Goal: Task Accomplishment & Management: Manage account settings

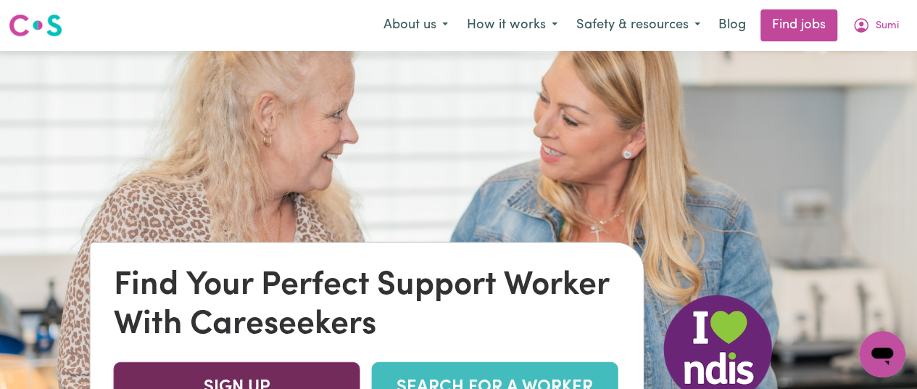
scroll to position [1, 0]
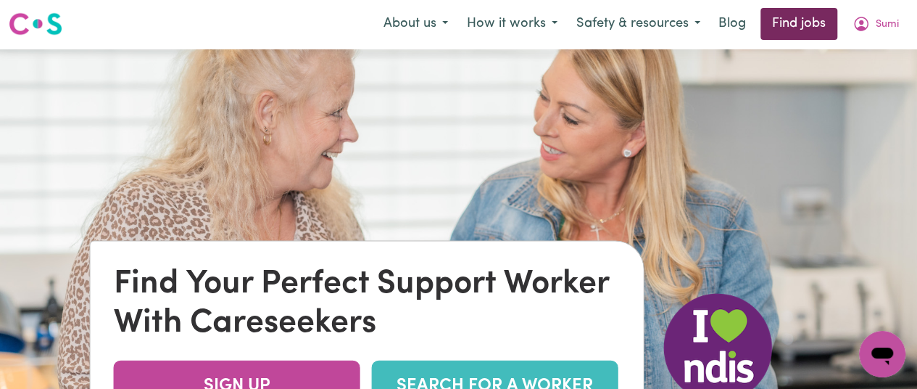
click at [785, 20] on link "Find jobs" at bounding box center [798, 24] width 77 height 32
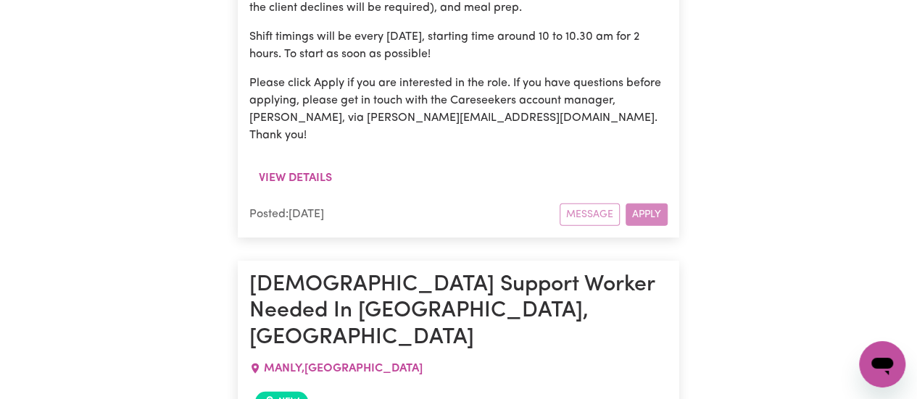
scroll to position [4674, 0]
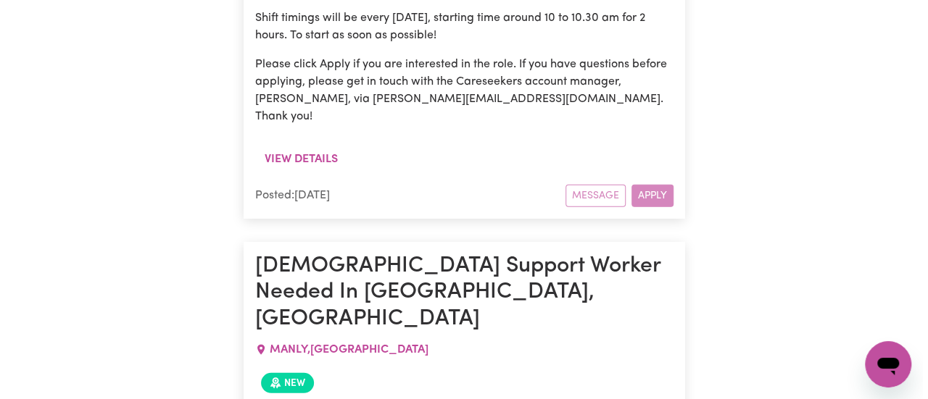
scroll to position [4693, 0]
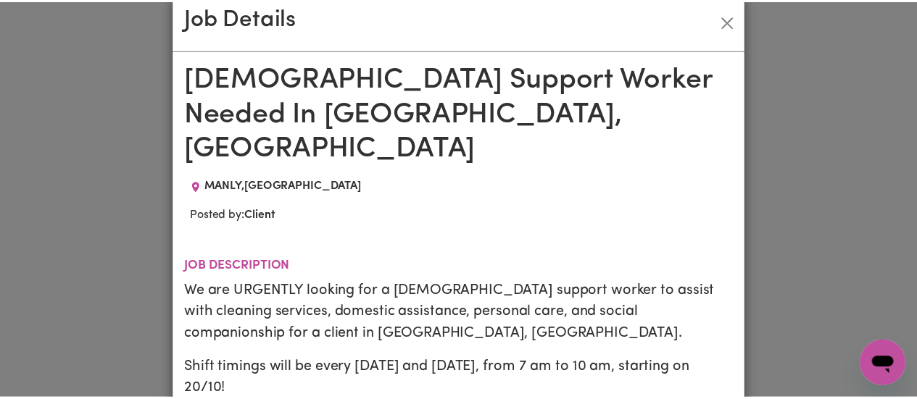
scroll to position [0, 0]
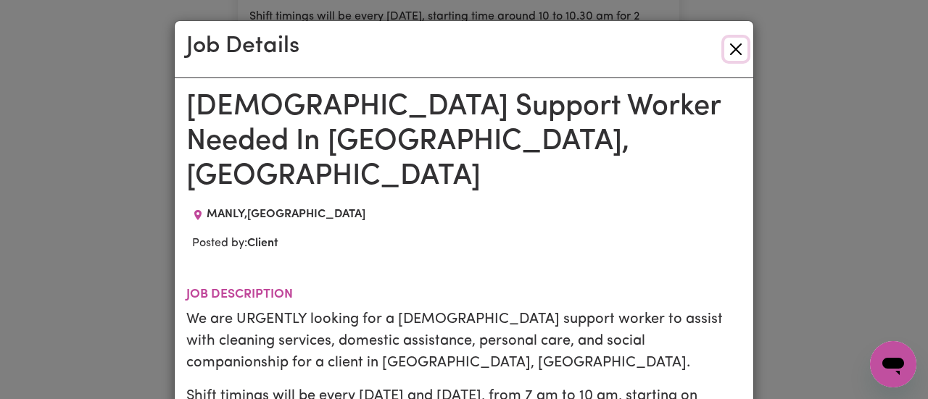
click at [727, 50] on button "Close" at bounding box center [735, 49] width 23 height 23
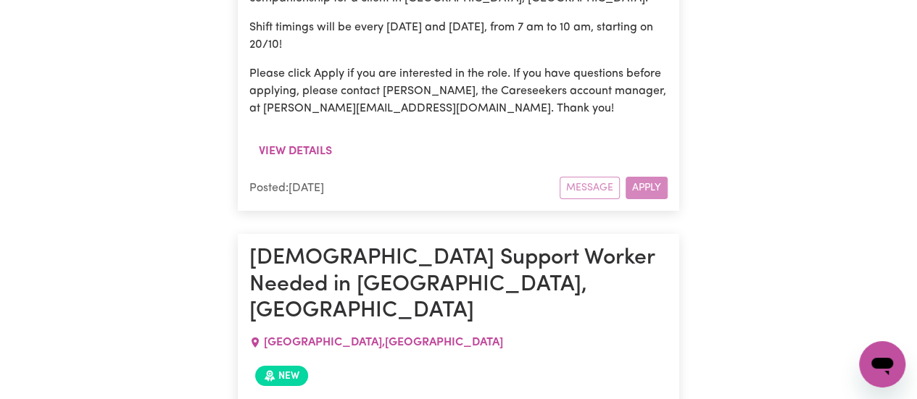
scroll to position [5224, 0]
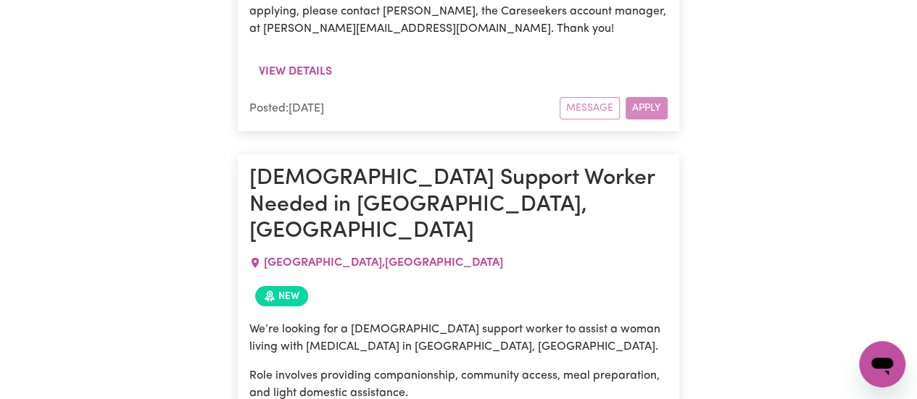
drag, startPoint x: 636, startPoint y: 323, endPoint x: 574, endPoint y: 273, distance: 79.4
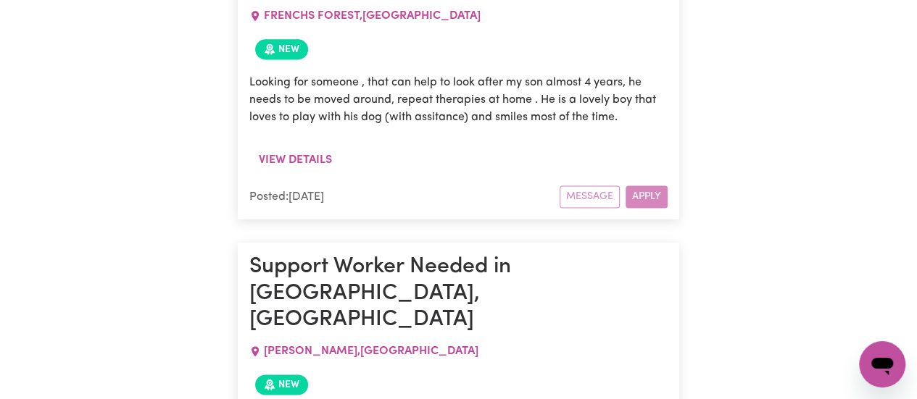
scroll to position [6474, 0]
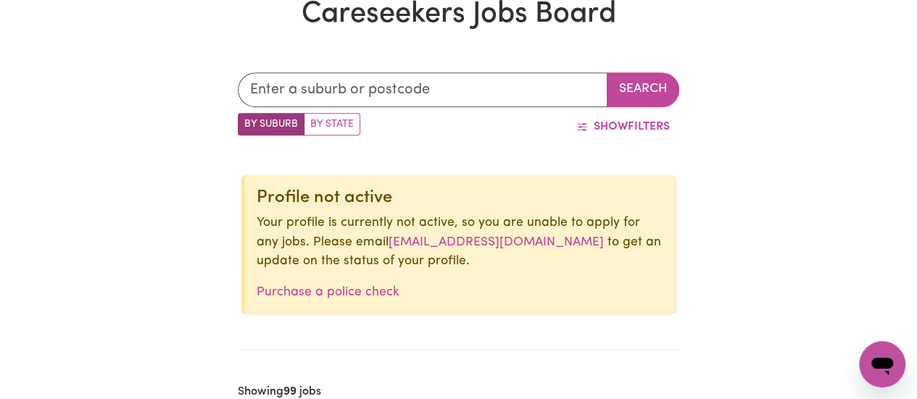
scroll to position [390, 0]
click at [322, 130] on label "By State" at bounding box center [332, 125] width 57 height 22
click at [247, 123] on input "By State" at bounding box center [242, 118] width 9 height 9
radio input "true"
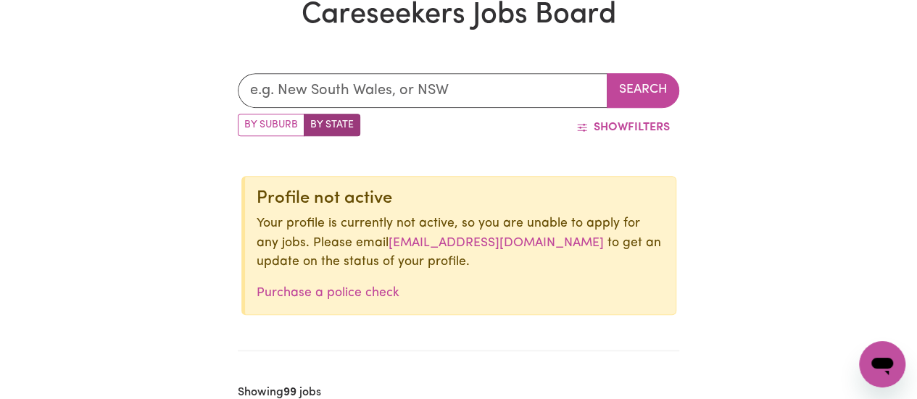
click at [286, 128] on label "By Suburb" at bounding box center [271, 125] width 67 height 22
click at [247, 123] on input "By Suburb" at bounding box center [242, 118] width 9 height 9
radio input "true"
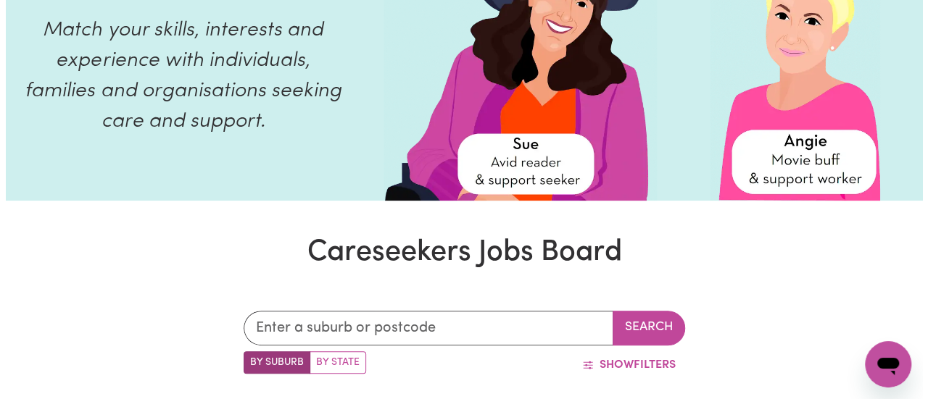
scroll to position [0, 0]
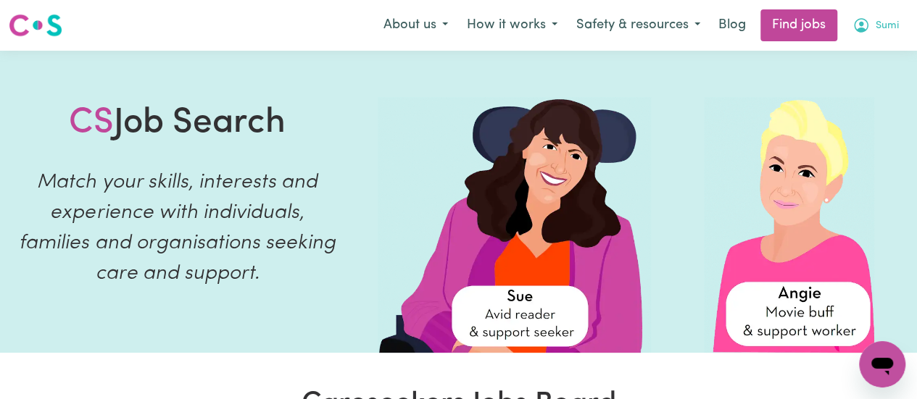
click at [867, 29] on icon "My Account" at bounding box center [861, 25] width 14 height 14
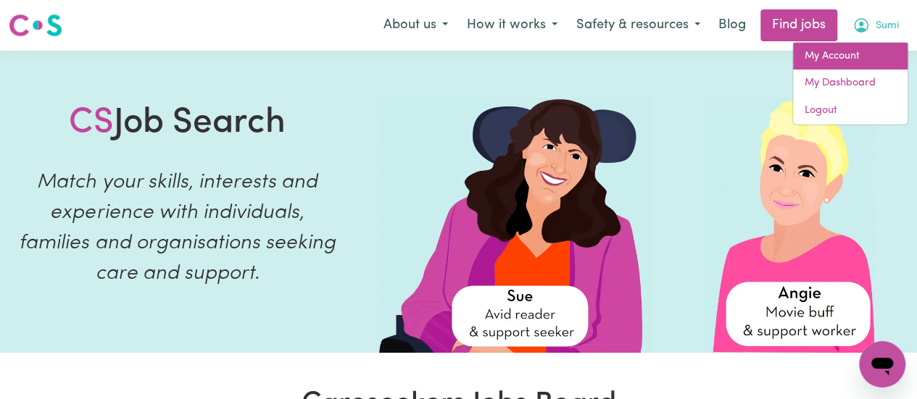
click at [852, 60] on link "My Account" at bounding box center [850, 57] width 115 height 28
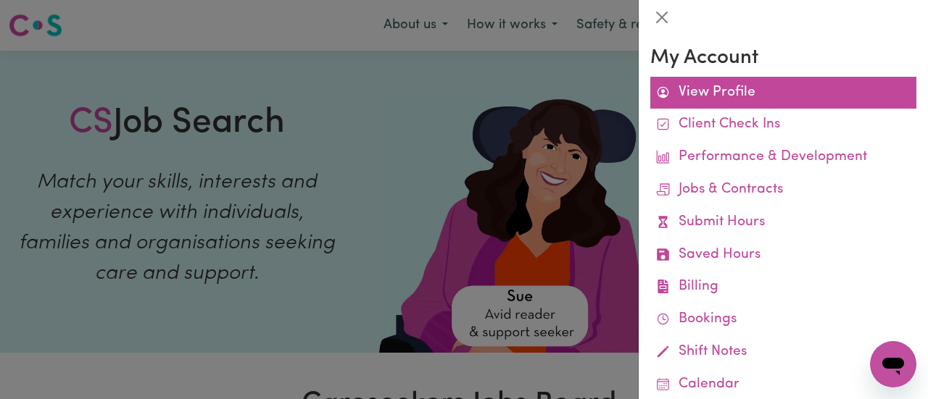
click at [742, 101] on link "View Profile" at bounding box center [783, 93] width 266 height 33
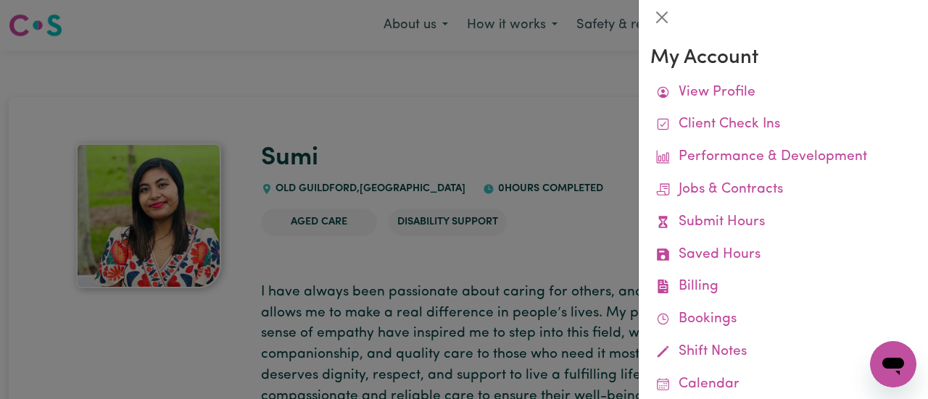
click at [596, 189] on div at bounding box center [464, 199] width 928 height 399
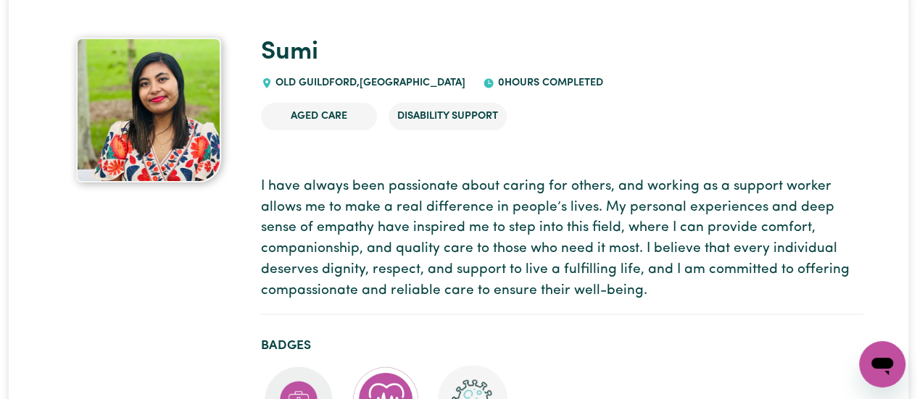
scroll to position [107, 0]
click at [422, 83] on span "OLD GUILDFORD , New South Wales" at bounding box center [370, 82] width 194 height 11
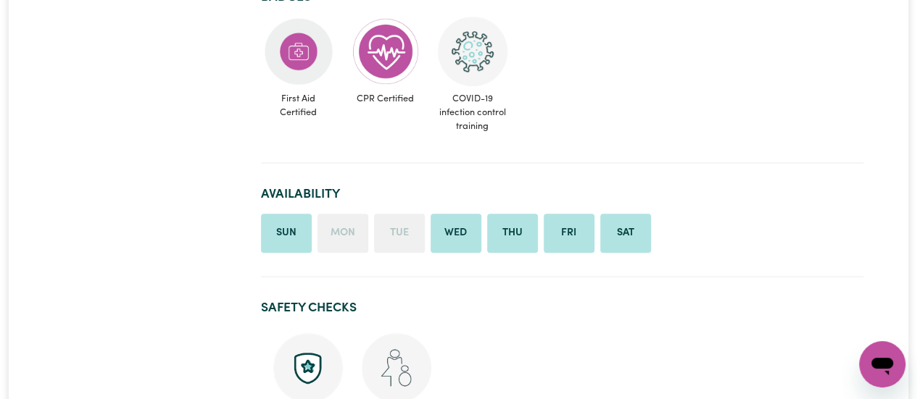
scroll to position [456, 0]
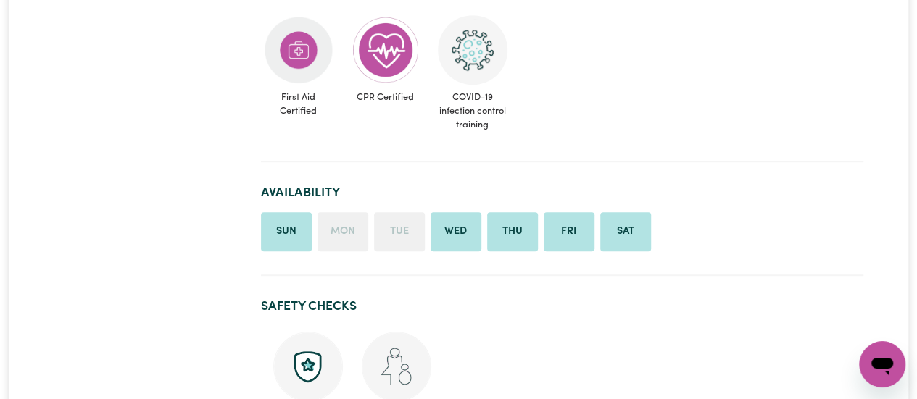
click at [341, 237] on li "Mon" at bounding box center [342, 231] width 51 height 39
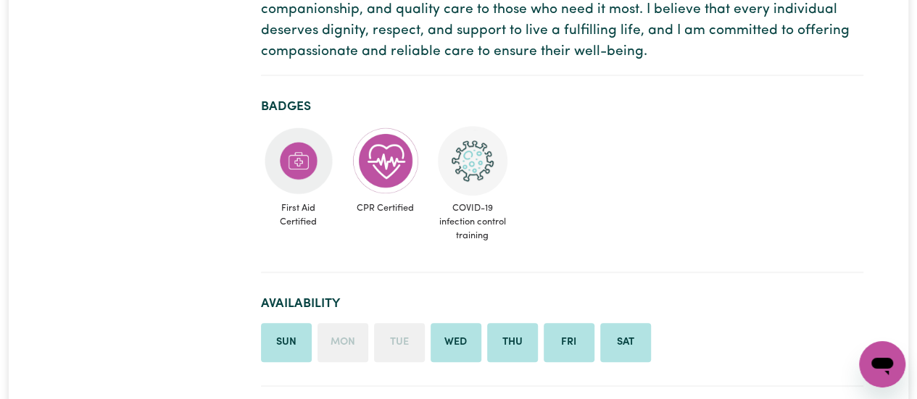
scroll to position [0, 0]
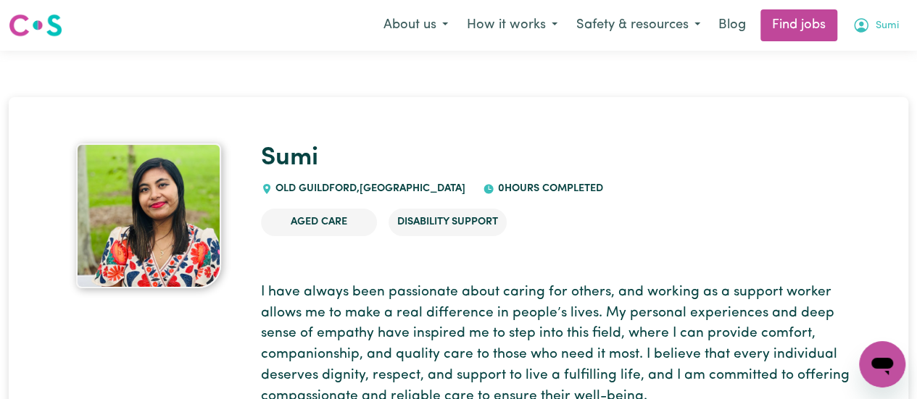
click at [868, 30] on icon "My Account" at bounding box center [860, 25] width 17 height 17
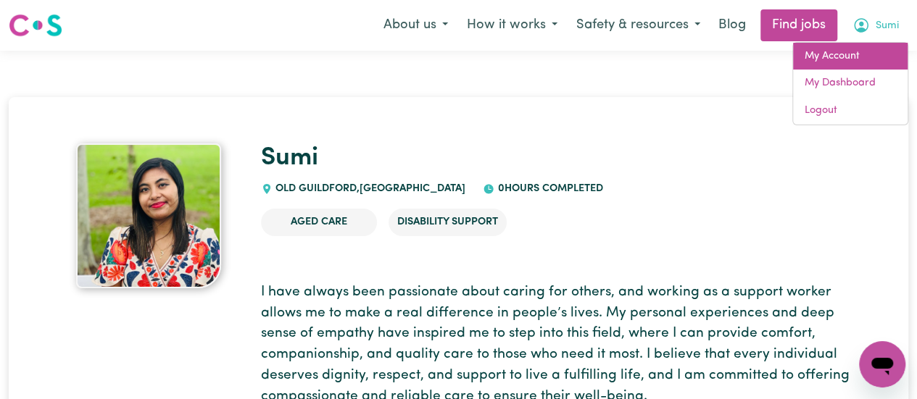
click at [860, 57] on link "My Account" at bounding box center [850, 57] width 115 height 28
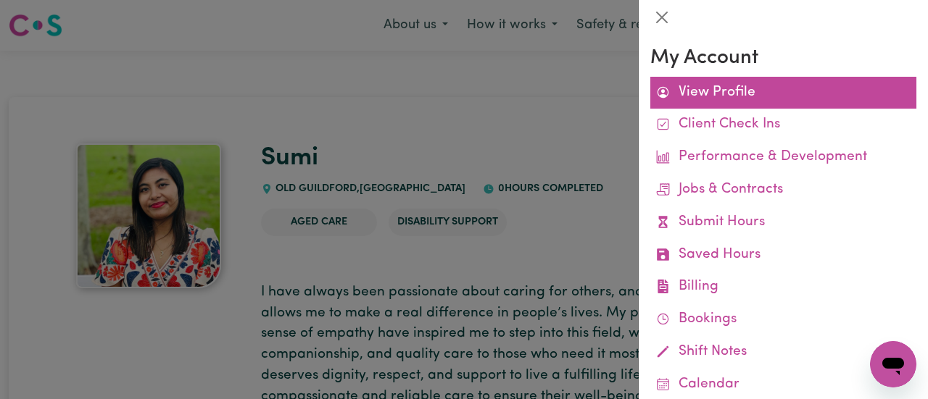
click at [729, 86] on link "View Profile" at bounding box center [783, 93] width 266 height 33
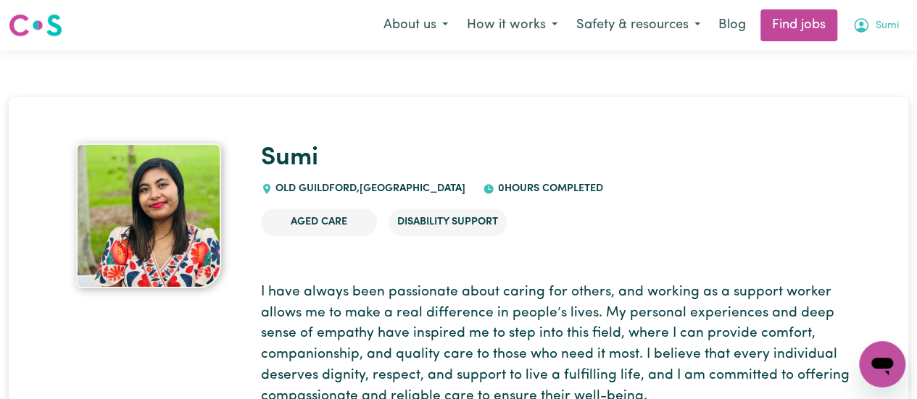
click at [864, 24] on icon "My Account" at bounding box center [860, 25] width 17 height 17
click at [609, 29] on button "Safety & resources" at bounding box center [638, 25] width 143 height 30
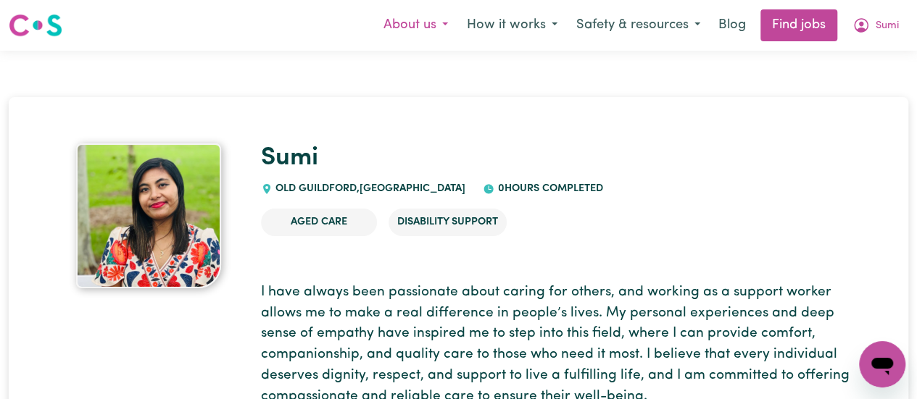
click at [435, 23] on button "About us" at bounding box center [415, 25] width 83 height 30
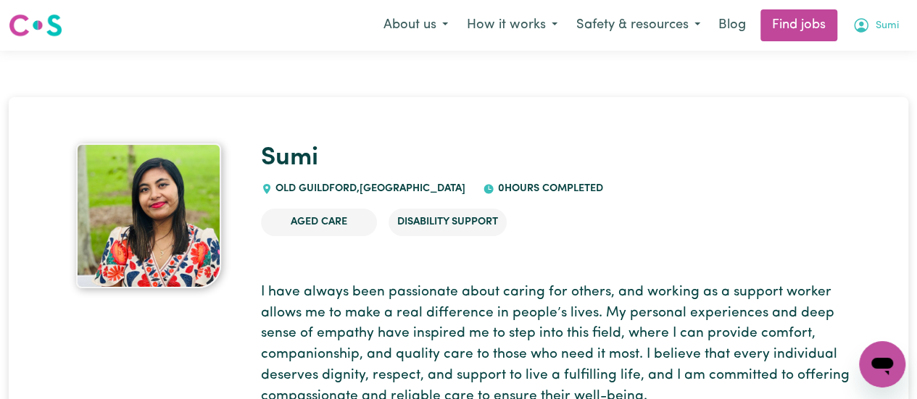
click at [857, 28] on icon "My Account" at bounding box center [860, 25] width 17 height 17
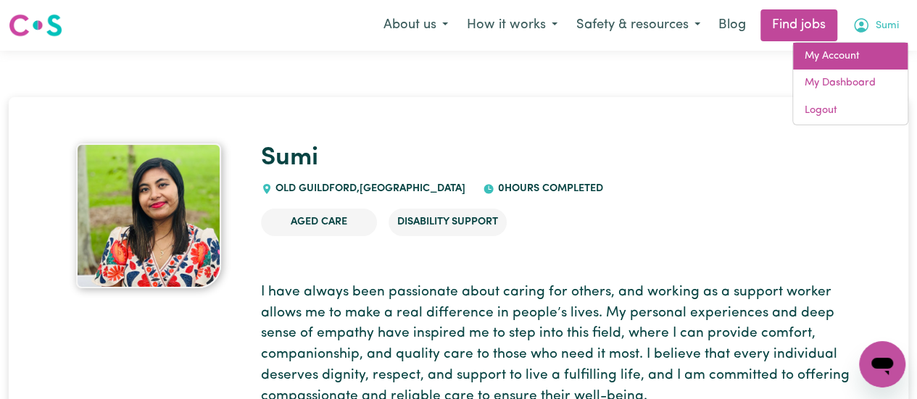
click at [858, 51] on link "My Account" at bounding box center [850, 57] width 115 height 28
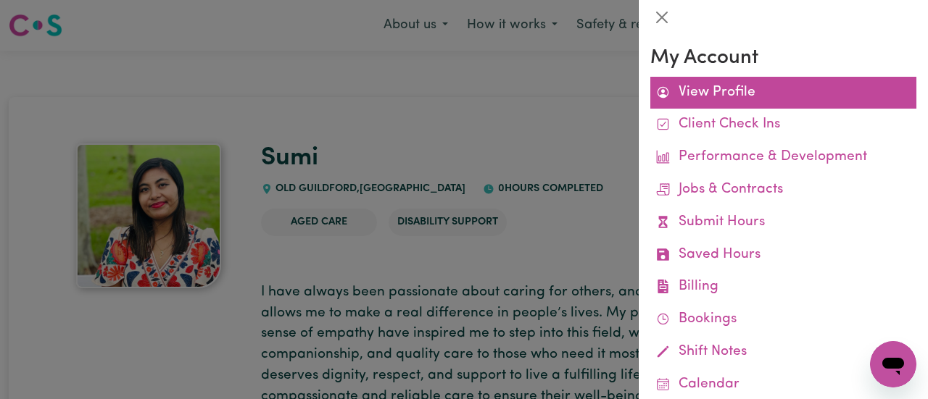
click at [739, 89] on link "View Profile" at bounding box center [783, 93] width 266 height 33
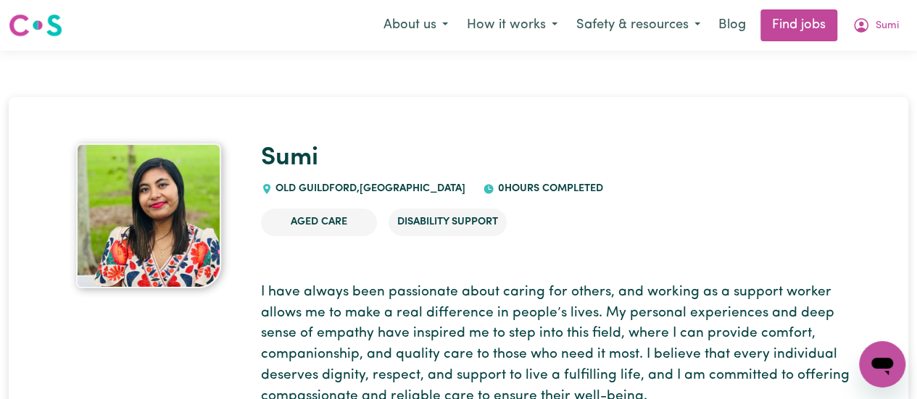
click at [352, 224] on li "Aged Care" at bounding box center [319, 223] width 116 height 28
click at [871, 30] on button "Sumi" at bounding box center [875, 25] width 65 height 30
click at [507, 25] on button "How it works" at bounding box center [511, 25] width 109 height 30
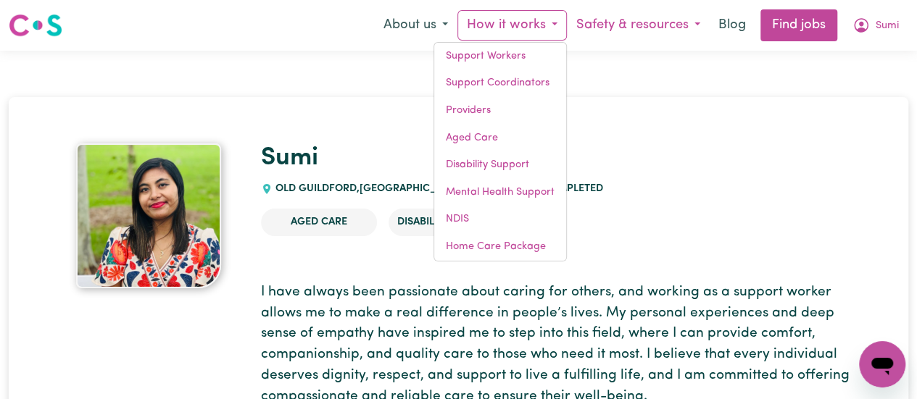
click at [605, 26] on button "Safety & resources" at bounding box center [638, 25] width 143 height 30
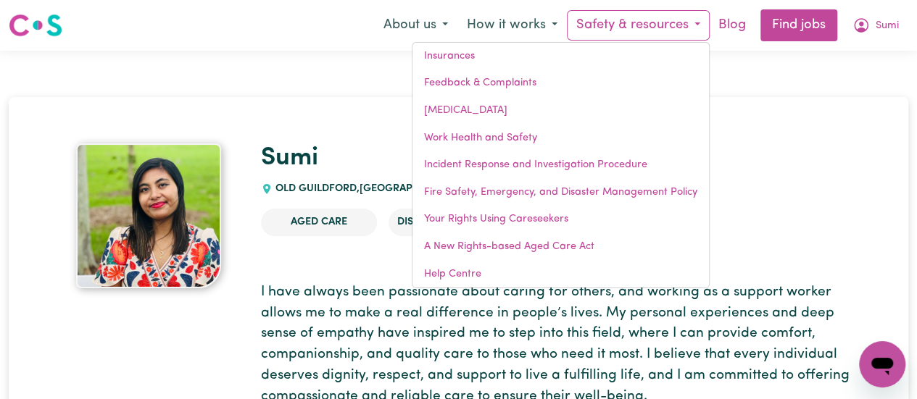
click at [720, 21] on link "Blog" at bounding box center [732, 25] width 45 height 32
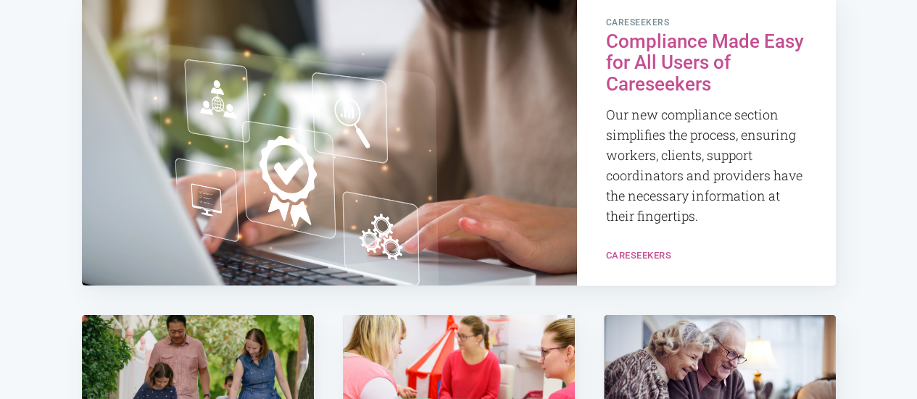
scroll to position [1330, 0]
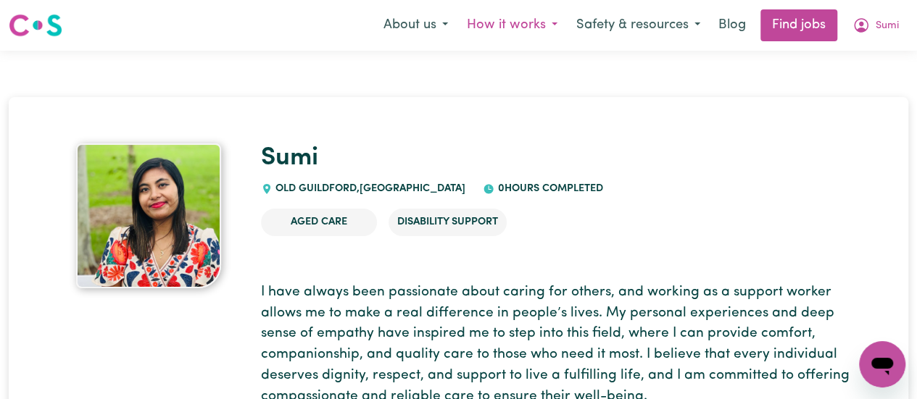
click at [536, 20] on button "How it works" at bounding box center [511, 25] width 109 height 30
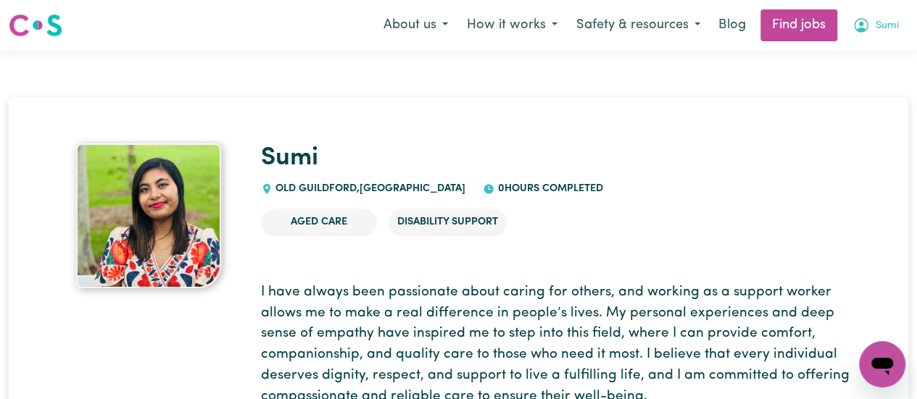
click at [870, 26] on button "Sumi" at bounding box center [875, 25] width 65 height 30
click at [779, 29] on link "Find jobs" at bounding box center [798, 25] width 77 height 32
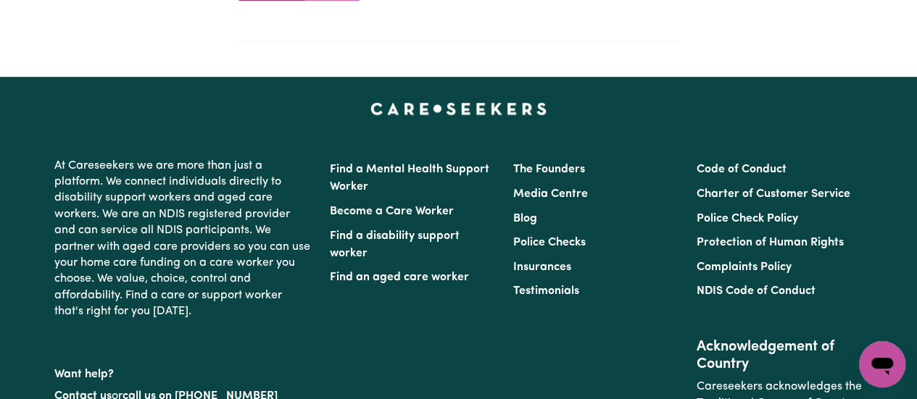
scroll to position [565, 0]
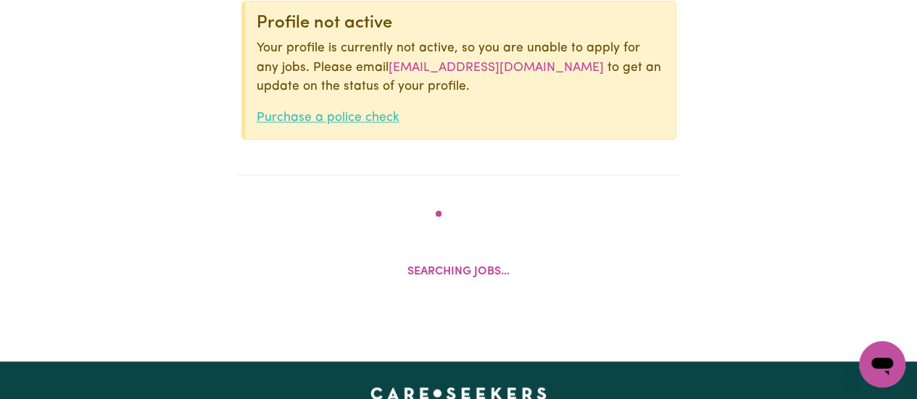
click at [381, 116] on link "Purchase a police check" at bounding box center [328, 118] width 143 height 12
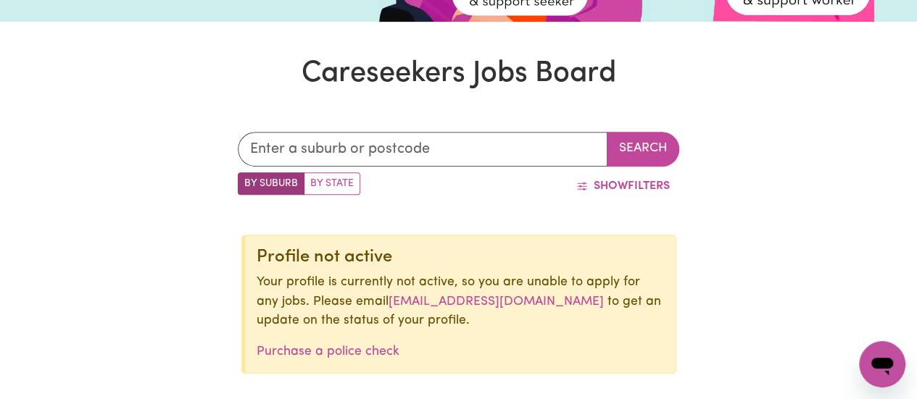
scroll to position [331, 0]
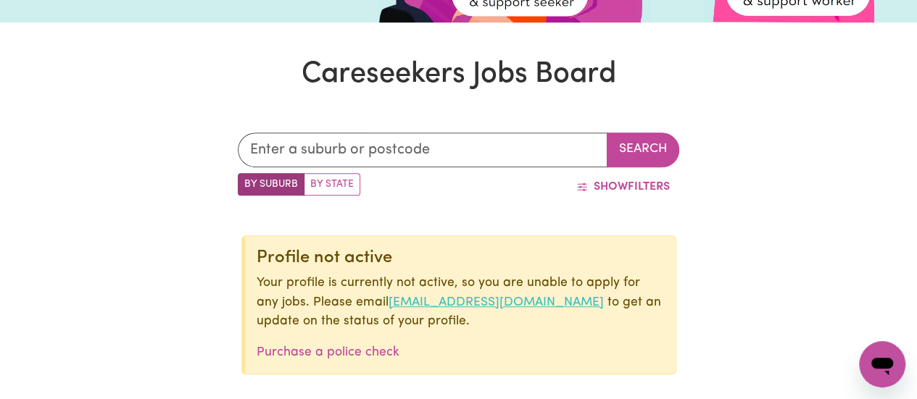
click at [445, 296] on link "onboarding@careseekers.com.au" at bounding box center [496, 302] width 215 height 12
click at [453, 305] on link "onboarding@careseekers.com.au" at bounding box center [496, 302] width 215 height 12
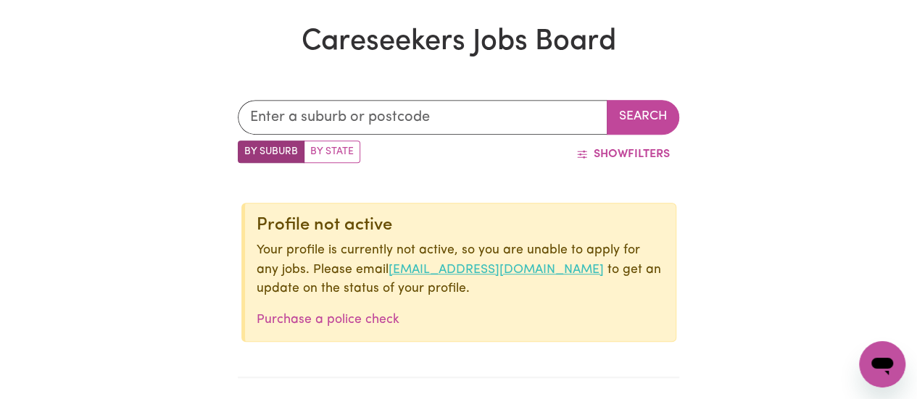
scroll to position [358, 0]
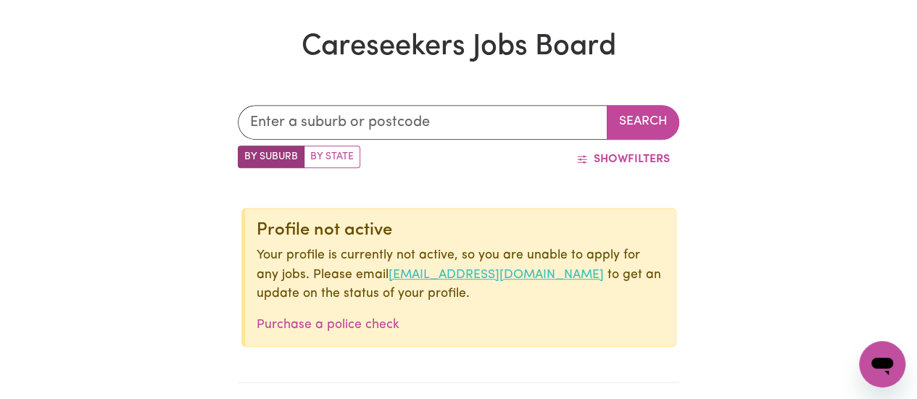
click at [460, 281] on link "onboarding@careseekers.com.au" at bounding box center [496, 275] width 215 height 12
